Goal: Find specific page/section: Find specific page/section

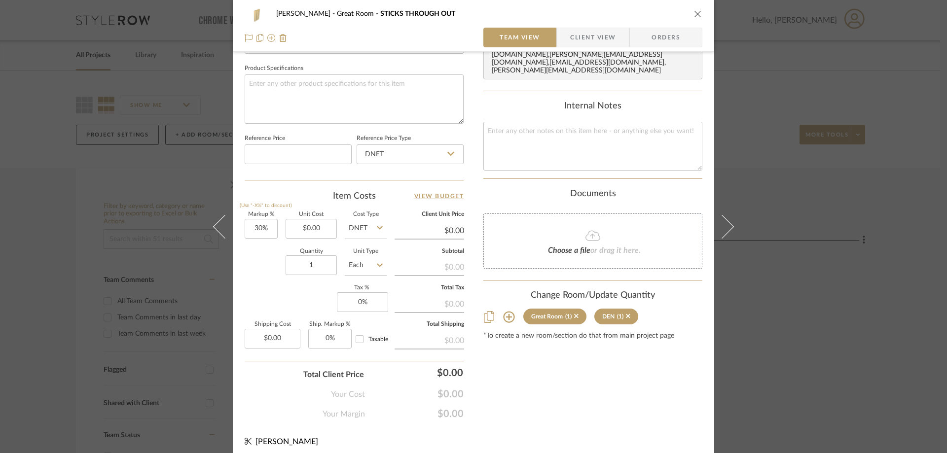
scroll to position [465, 0]
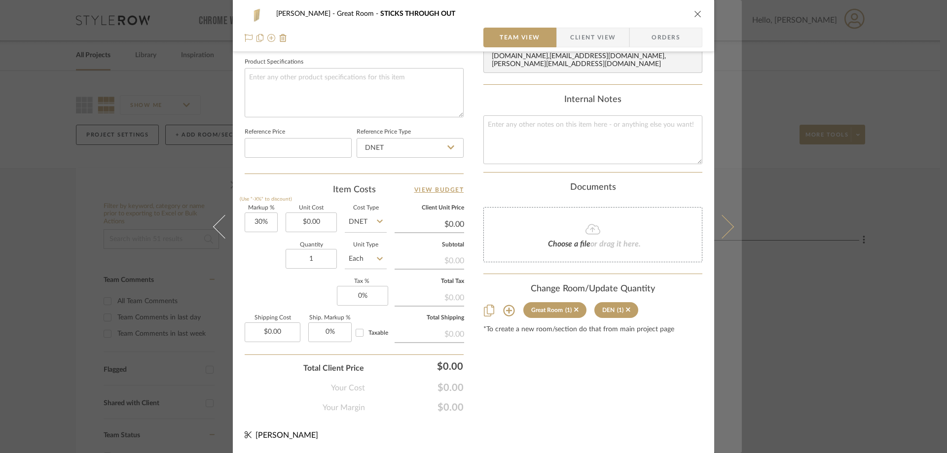
click at [725, 222] on icon at bounding box center [722, 227] width 24 height 24
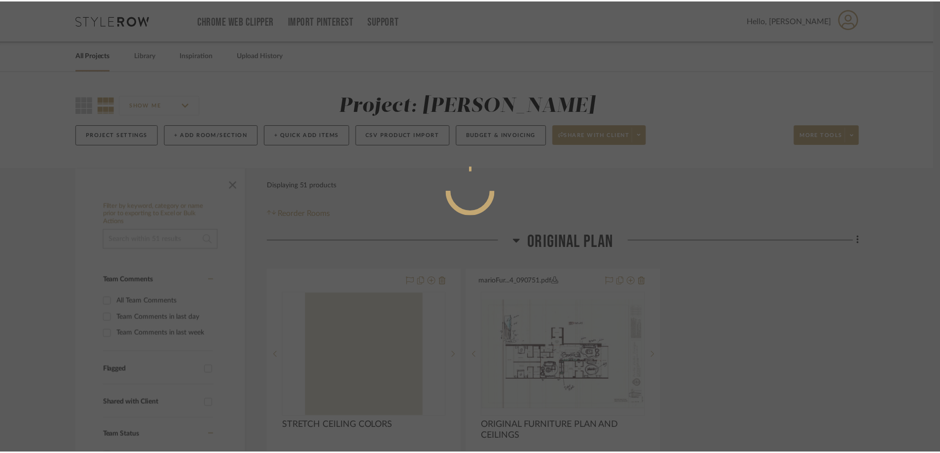
scroll to position [0, 0]
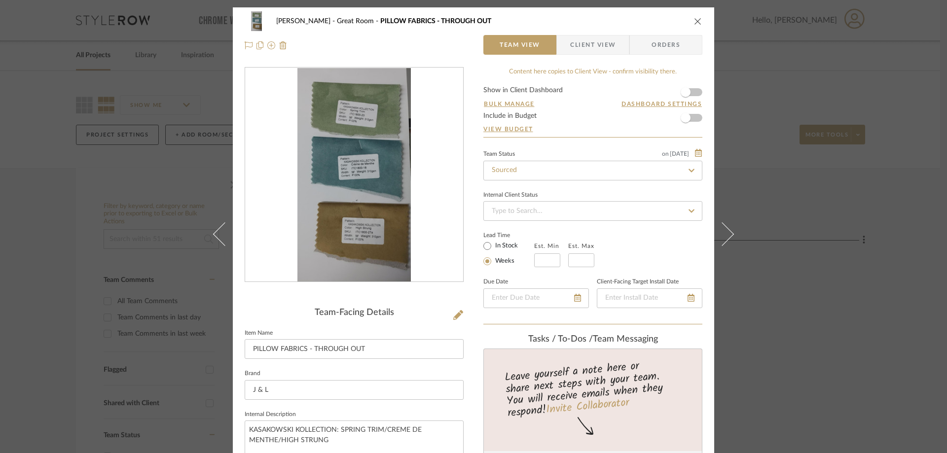
click at [697, 25] on button "close" at bounding box center [697, 21] width 9 height 9
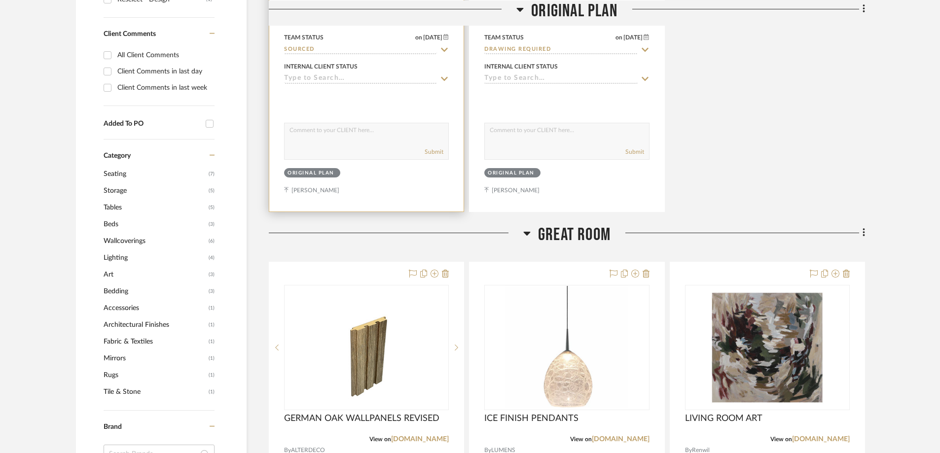
scroll to position [592, 0]
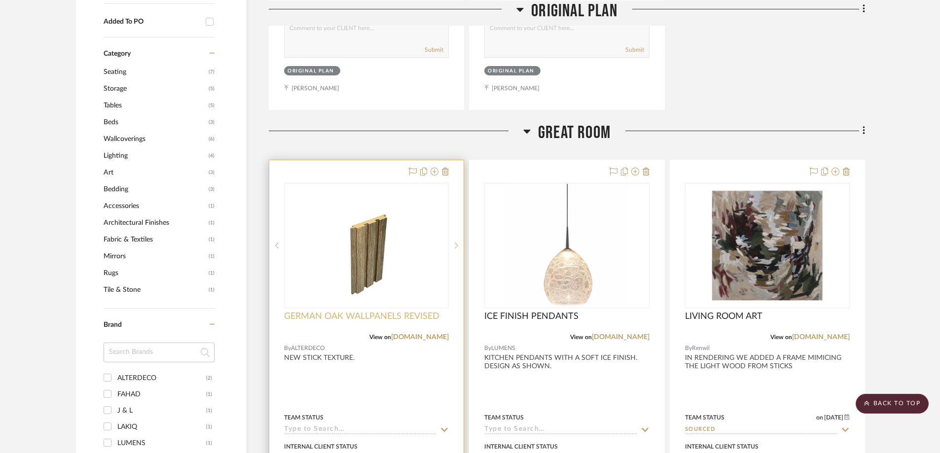
click at [414, 316] on span "GERMAN OAK WALLPANELS REVISED" at bounding box center [361, 316] width 155 height 11
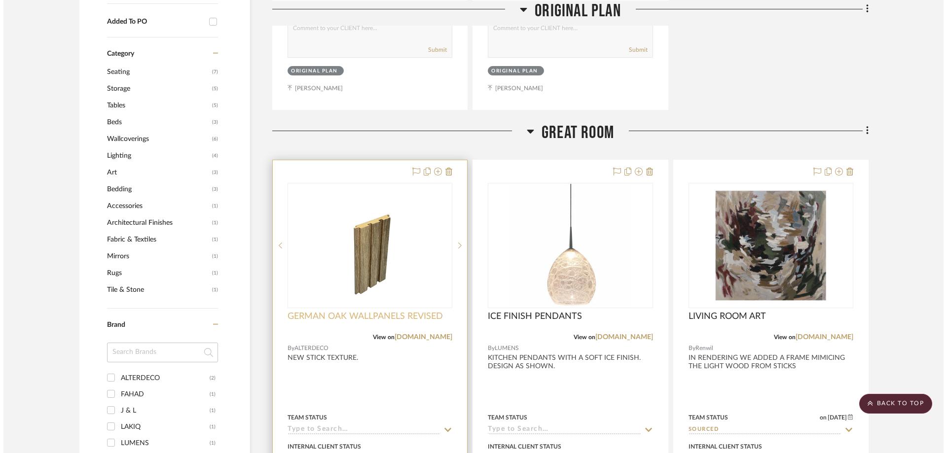
scroll to position [0, 0]
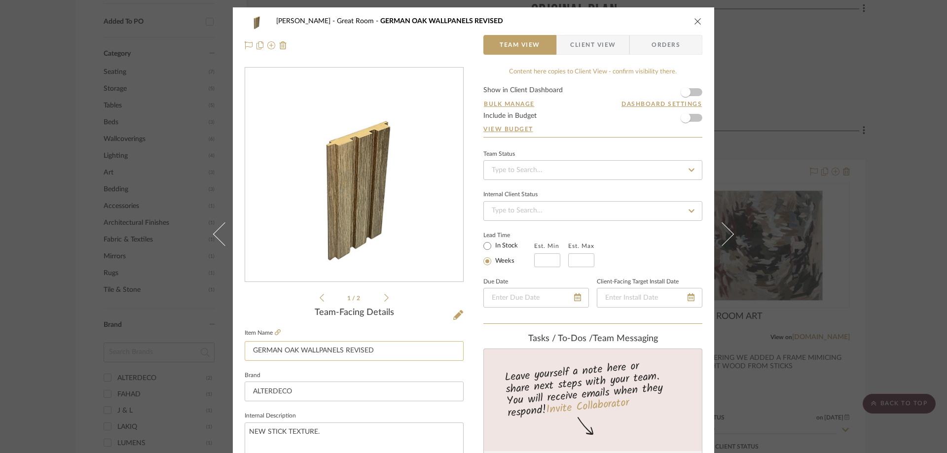
click at [333, 354] on input "GERMAN OAK WALLPANELS REVISED" at bounding box center [354, 351] width 219 height 20
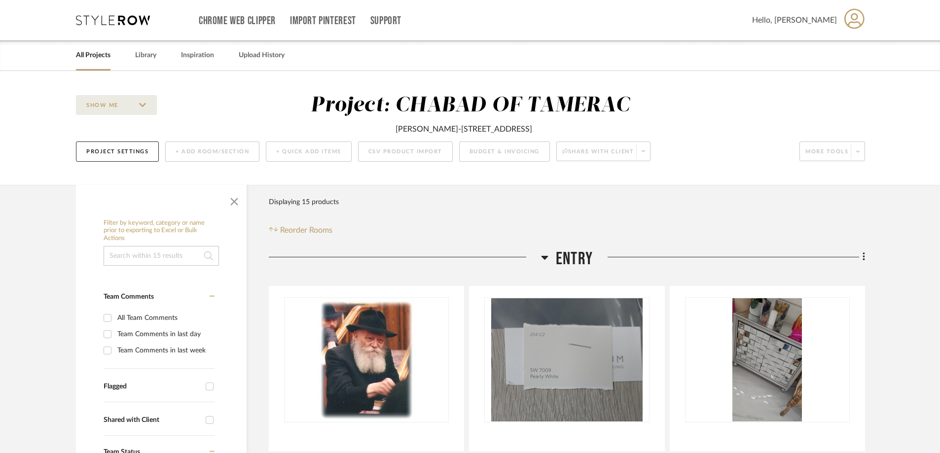
click at [94, 55] on link "All Projects" at bounding box center [93, 55] width 35 height 13
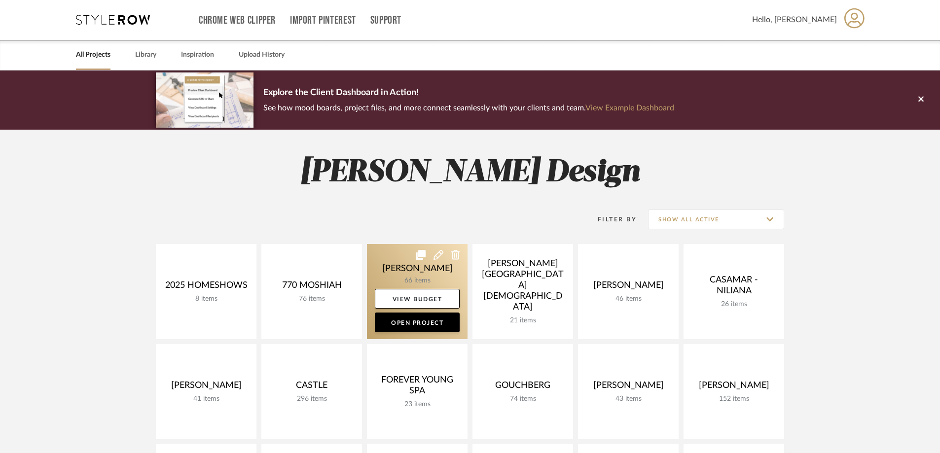
scroll to position [148, 0]
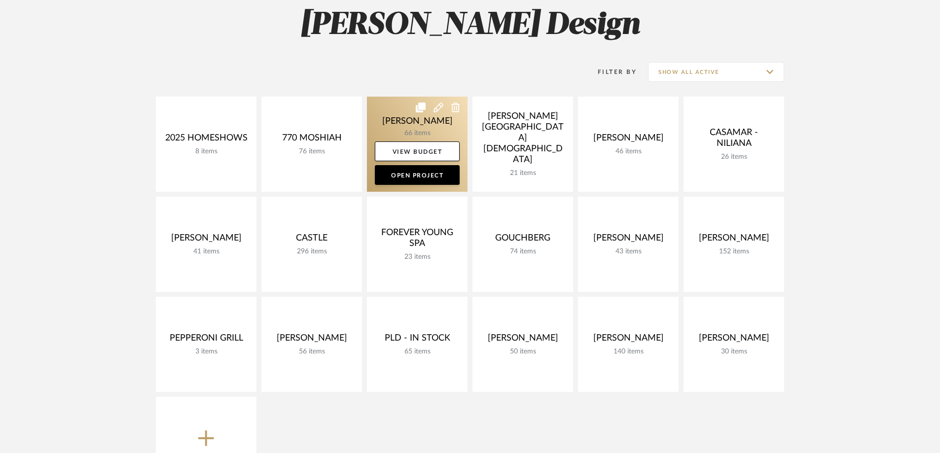
click at [425, 125] on link at bounding box center [417, 144] width 101 height 95
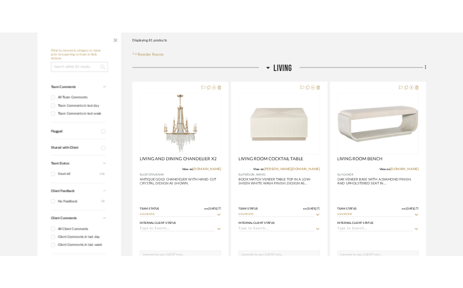
scroll to position [247, 0]
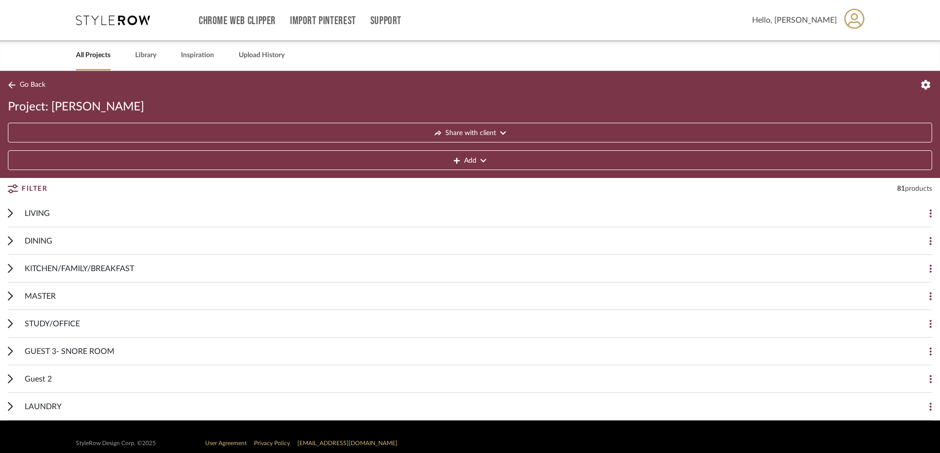
click at [52, 213] on div "LIVING" at bounding box center [463, 213] width 876 height 27
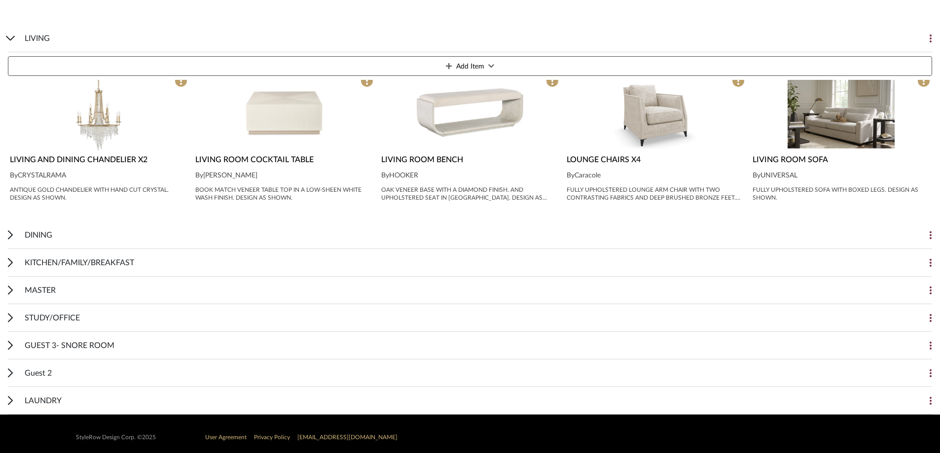
scroll to position [216, 0]
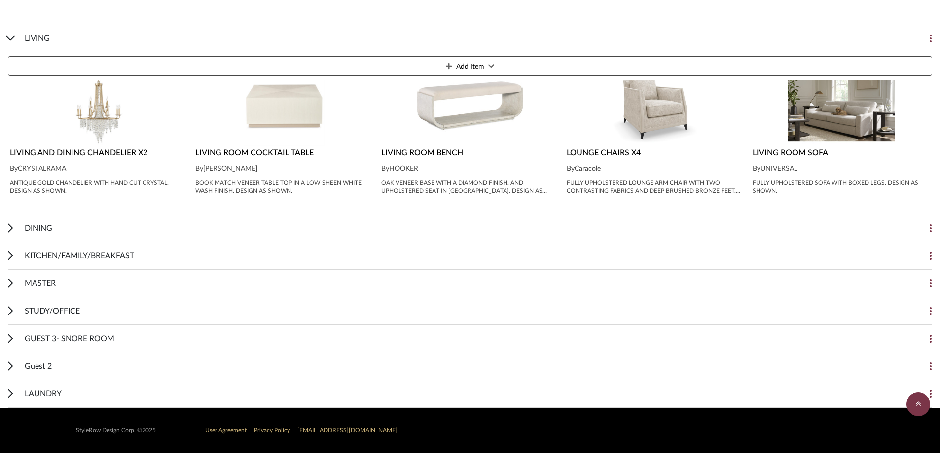
click at [54, 257] on span "KITCHEN/FAMILY/BREAKFAST" at bounding box center [79, 256] width 109 height 12
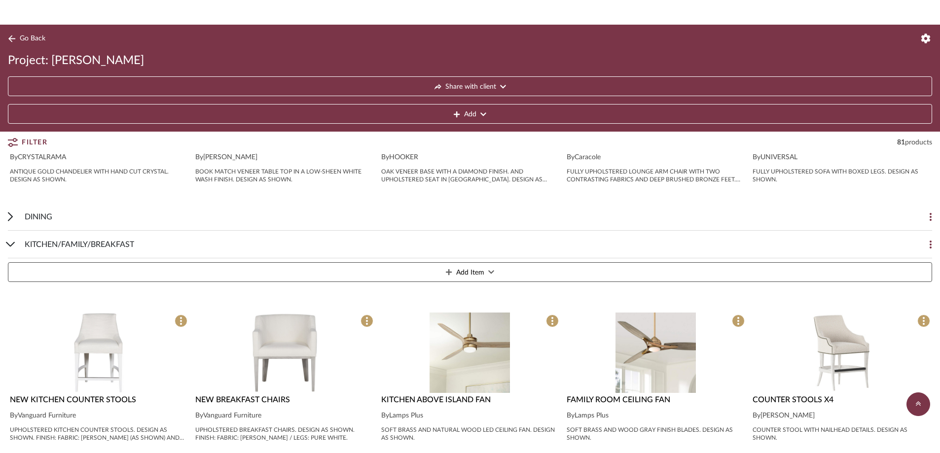
scroll to position [569, 0]
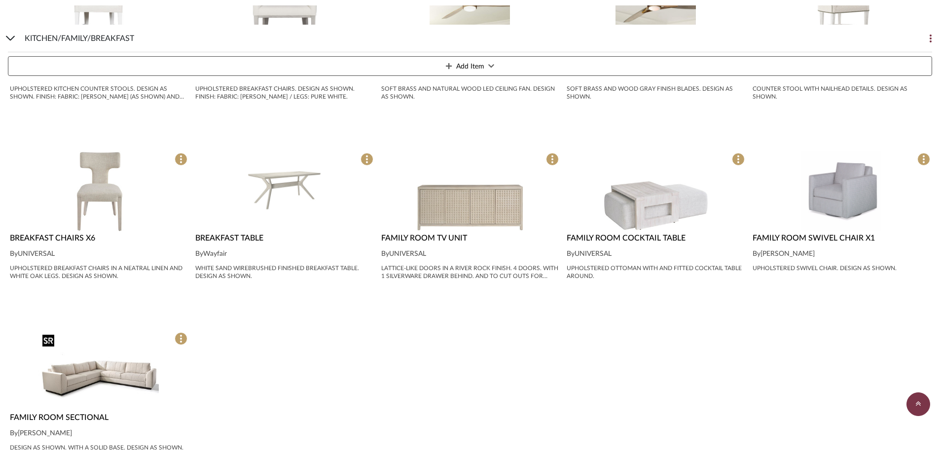
click at [0, 0] on img at bounding box center [0, 0] width 0 height 0
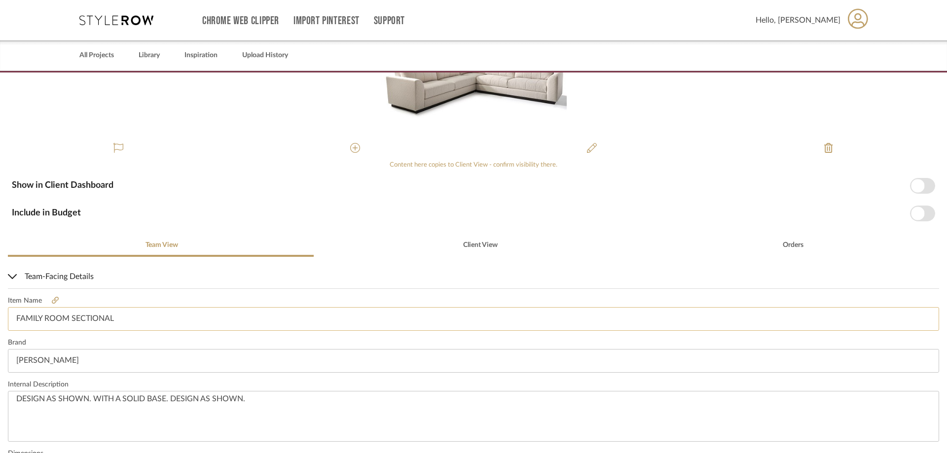
scroll to position [148, 0]
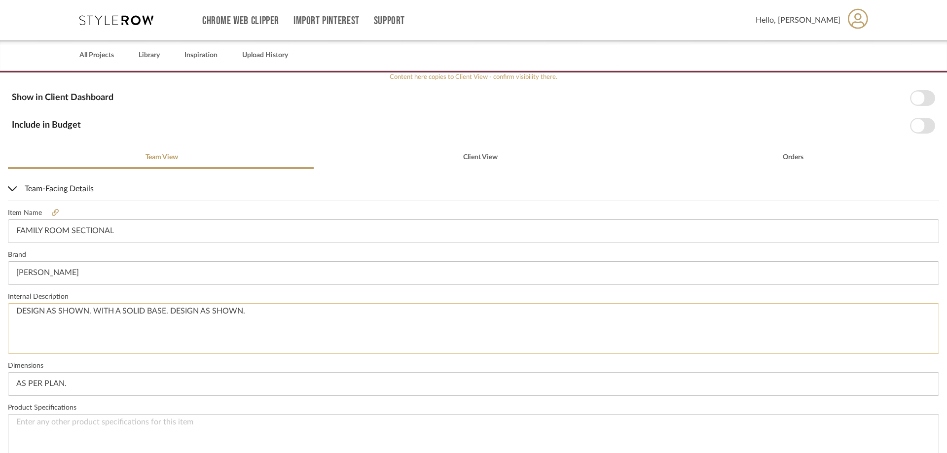
click at [276, 317] on textarea "DESIGN AS SHOWN. WITH A SOLID BASE. DESIGN AS SHOWN." at bounding box center [473, 328] width 931 height 51
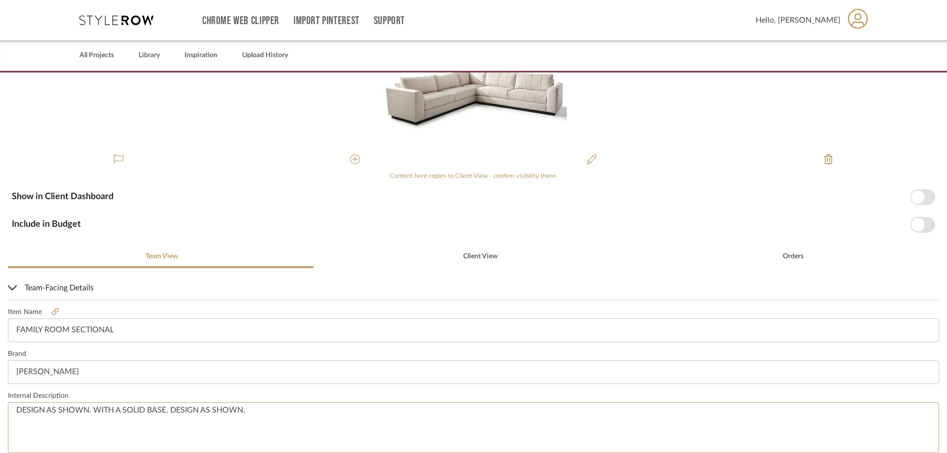
scroll to position [0, 0]
